Goal: Information Seeking & Learning: Find specific fact

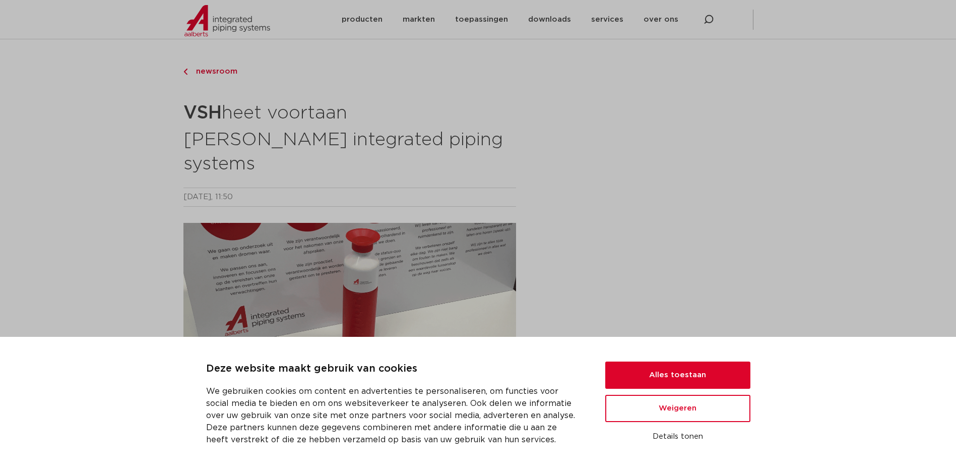
click at [506, 105] on h2 "VSH heet voortaan [PERSON_NAME] integrated piping systems" at bounding box center [349, 137] width 332 height 79
click at [675, 371] on button "Alles toestaan" at bounding box center [677, 374] width 145 height 27
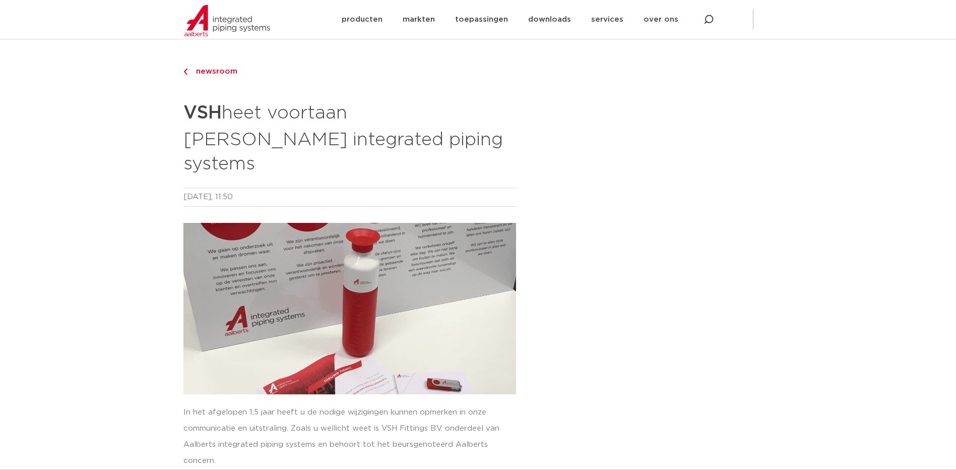
click at [707, 15] on icon at bounding box center [708, 20] width 10 height 10
type input "gevelkraan"
click button "Zoeken" at bounding box center [0, 0] width 0 height 0
click at [769, 23] on icon at bounding box center [772, 19] width 9 height 9
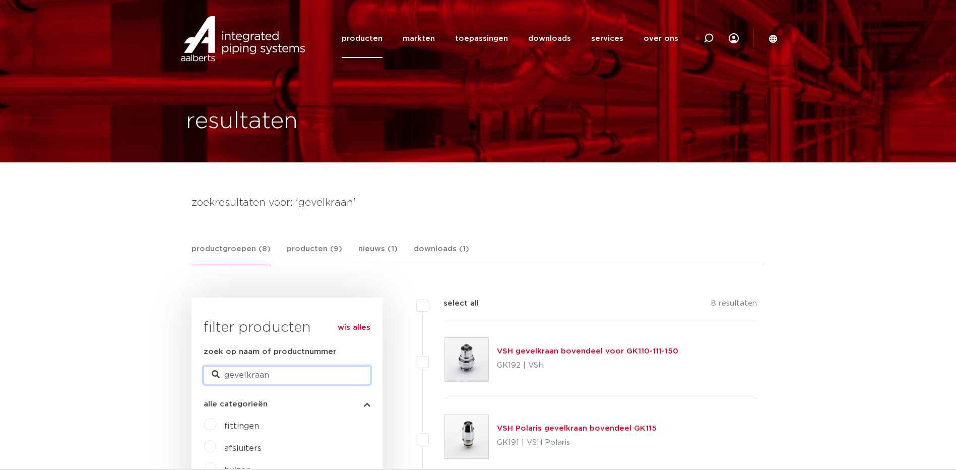
click at [293, 372] on input "gevelkraan" at bounding box center [287, 375] width 167 height 18
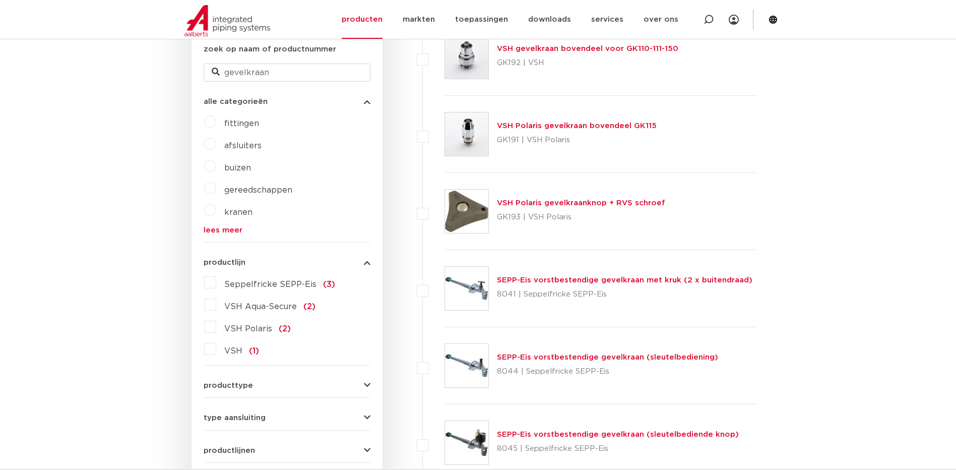
scroll to position [202, 0]
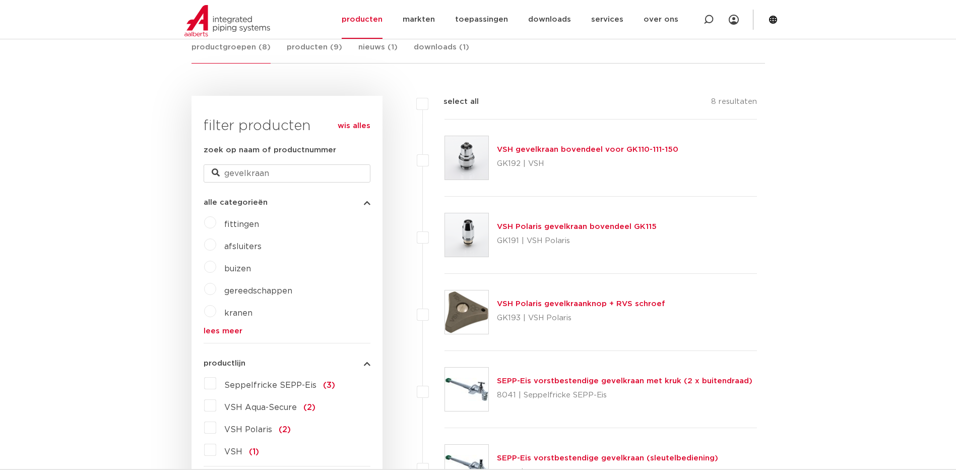
click at [523, 226] on link "VSH Polaris gevelkraan bovendeel GK115" at bounding box center [577, 227] width 160 height 8
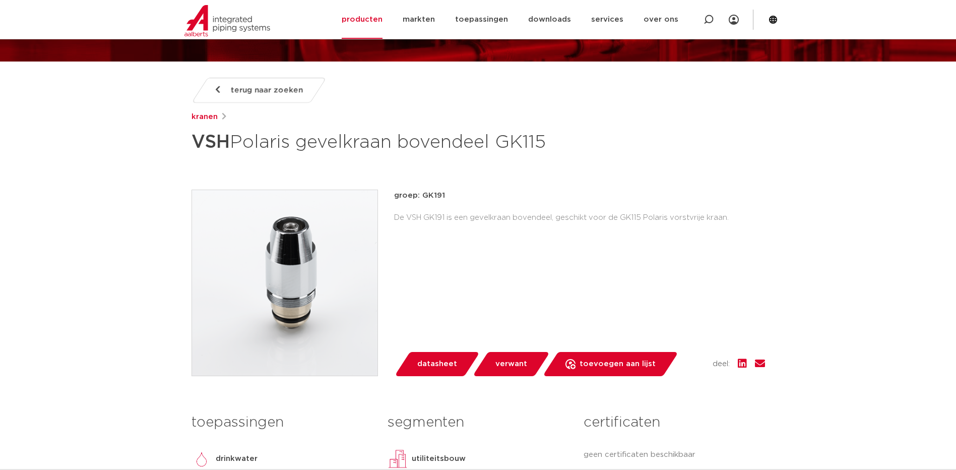
drag, startPoint x: 448, startPoint y: 195, endPoint x: 423, endPoint y: 197, distance: 25.8
click at [423, 197] on p "groep: GK191" at bounding box center [579, 195] width 371 height 12
copy p "GK191"
